Goal: Information Seeking & Learning: Check status

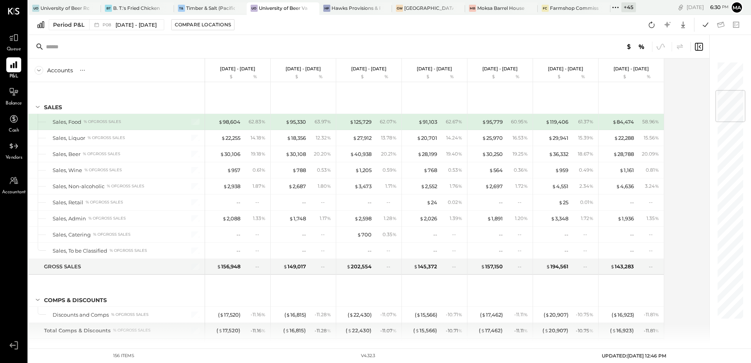
scroll to position [236, 0]
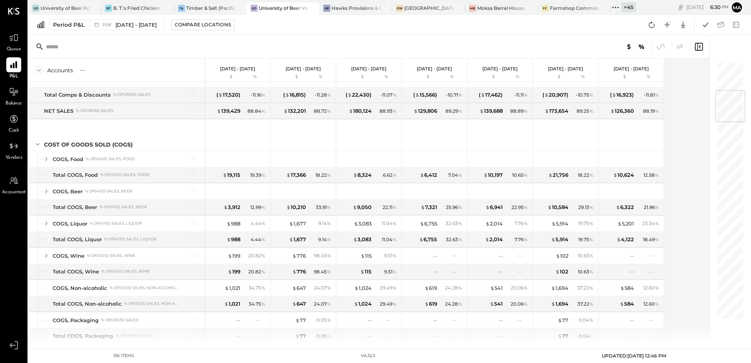
click at [653, 22] on icon at bounding box center [652, 25] width 10 height 10
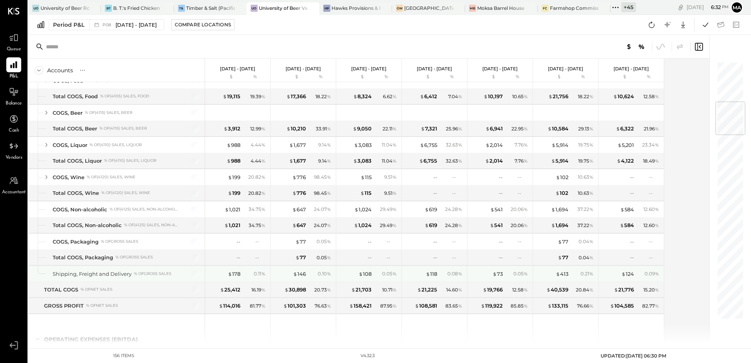
scroll to position [354, 0]
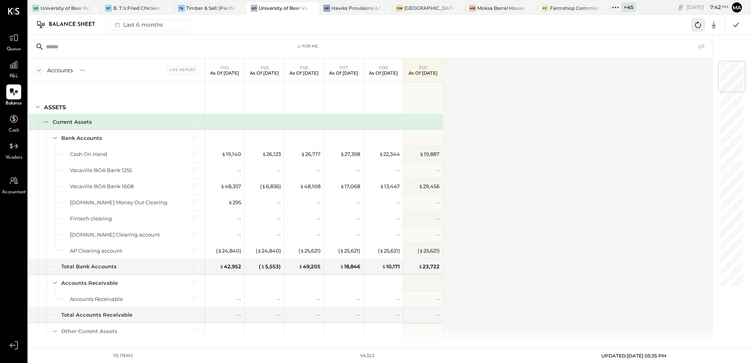
click at [698, 26] on icon at bounding box center [698, 25] width 10 height 10
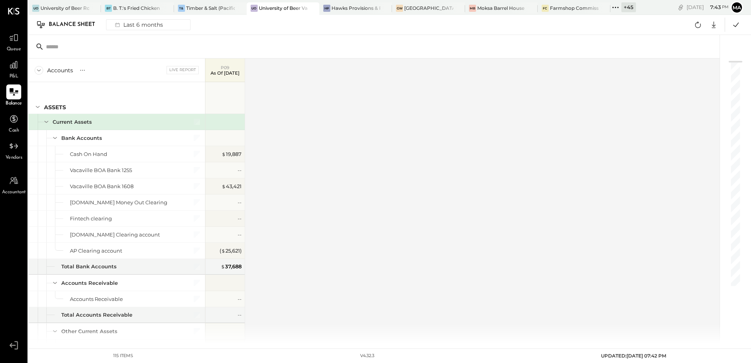
click at [17, 94] on icon at bounding box center [14, 92] width 10 height 10
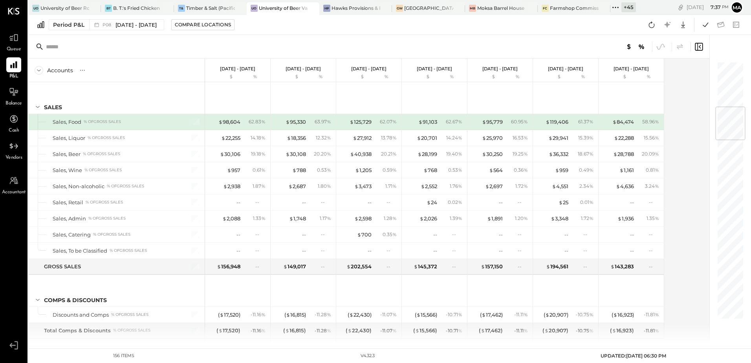
scroll to position [354, 0]
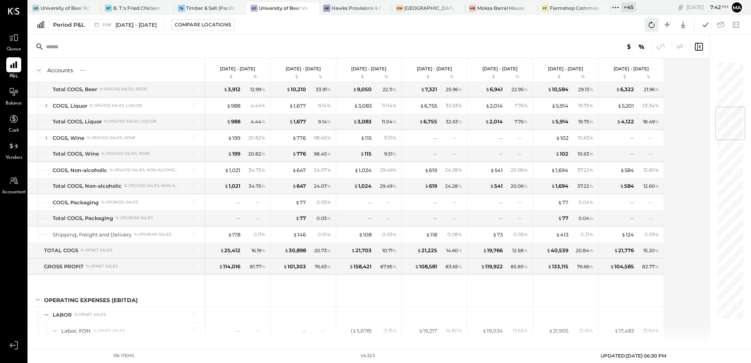
click at [651, 24] on icon at bounding box center [652, 25] width 10 height 10
